Goal: Task Accomplishment & Management: Manage account settings

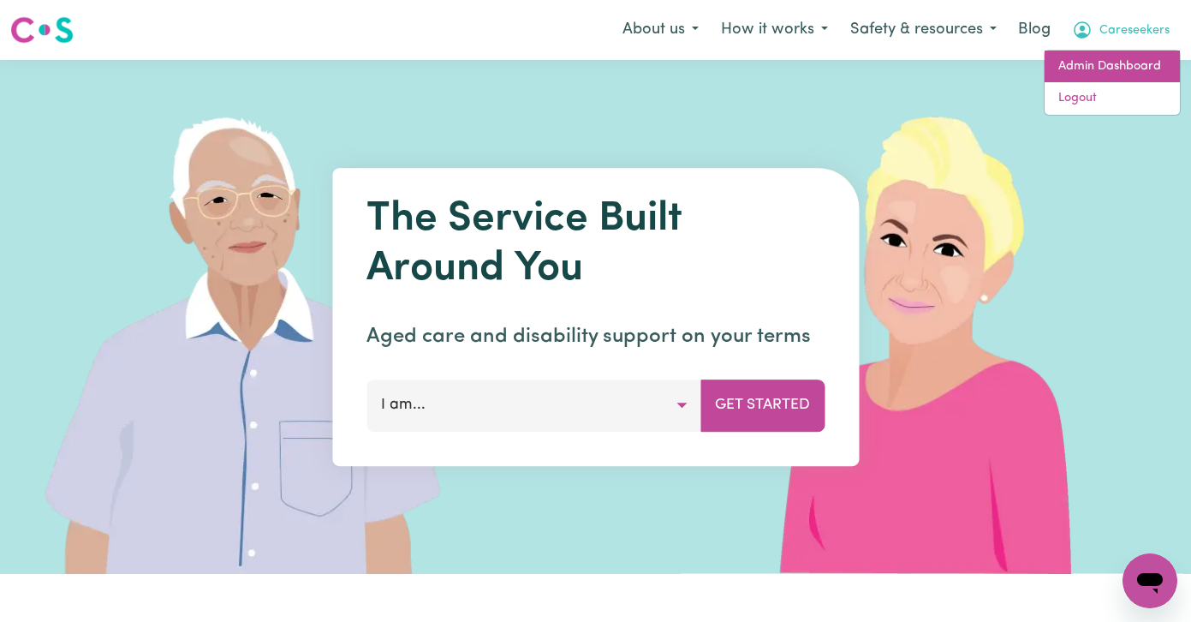
click at [1117, 74] on link "Admin Dashboard" at bounding box center [1112, 67] width 135 height 33
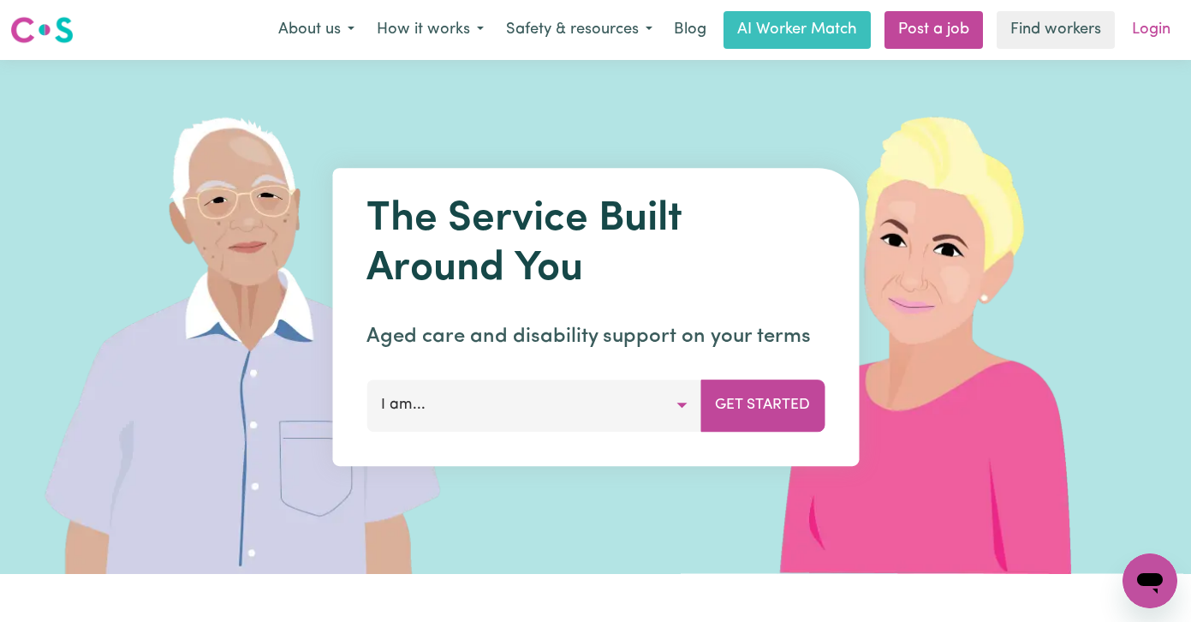
click at [1147, 27] on link "Login" at bounding box center [1151, 30] width 59 height 38
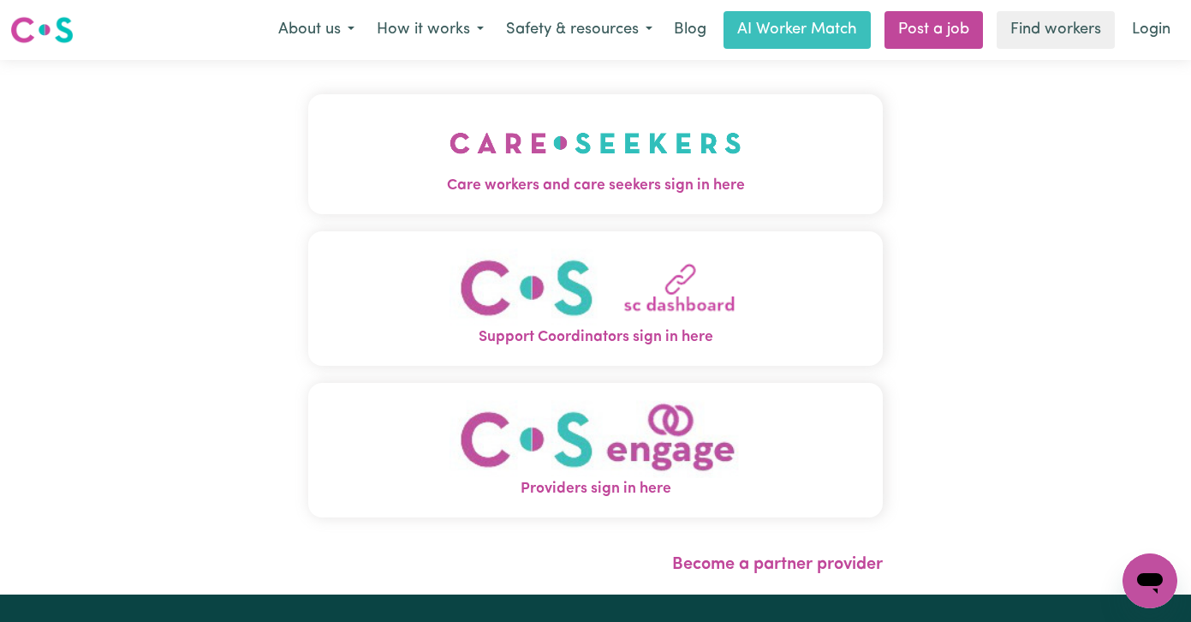
click at [450, 164] on img "Care workers and care seekers sign in here" at bounding box center [596, 142] width 292 height 63
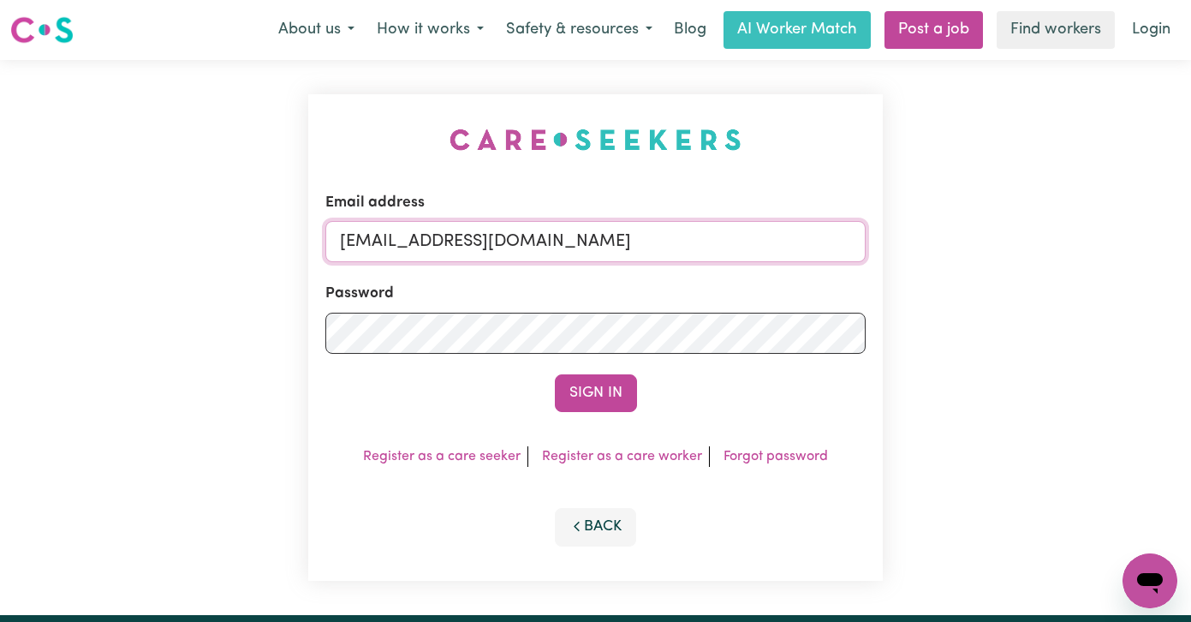
drag, startPoint x: 584, startPoint y: 242, endPoint x: 176, endPoint y: 217, distance: 409.2
click at [176, 217] on div "Email address admin@careseekers.com.au Password Sign In Register as a care seek…" at bounding box center [595, 337] width 1191 height 555
paste input "jane.becker56@gmail.com"
type input "superuser~jane.becker56@gmail.com"
click at [555, 374] on button "Sign In" at bounding box center [596, 393] width 82 height 38
